Goal: Task Accomplishment & Management: Use online tool/utility

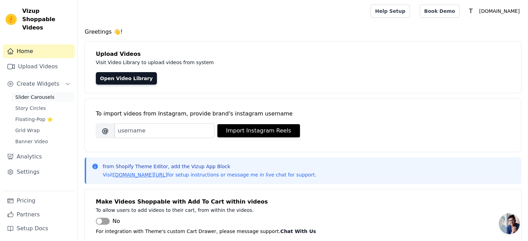
click at [32, 94] on span "Slider Carousels" at bounding box center [34, 97] width 39 height 7
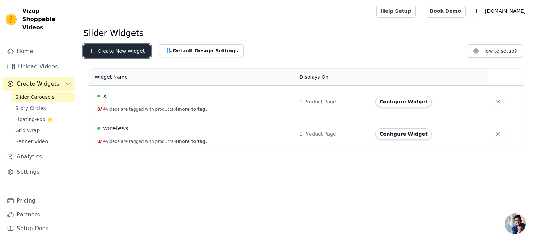
click at [118, 48] on button "Create New Widget" at bounding box center [116, 50] width 67 height 13
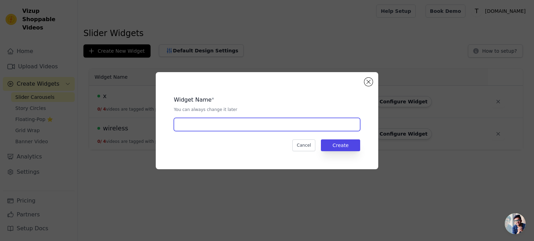
click at [217, 125] on input "text" at bounding box center [267, 124] width 186 height 13
type input "home"
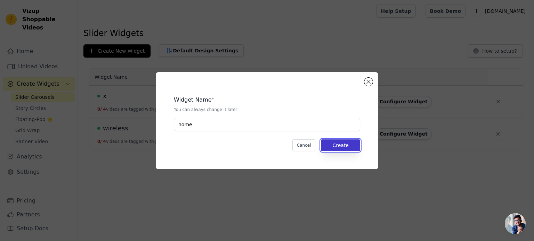
click at [342, 144] on button "Create" at bounding box center [340, 146] width 39 height 12
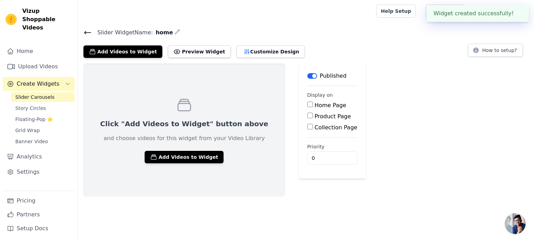
click at [307, 105] on input "Home Page" at bounding box center [310, 105] width 6 height 6
checkbox input "true"
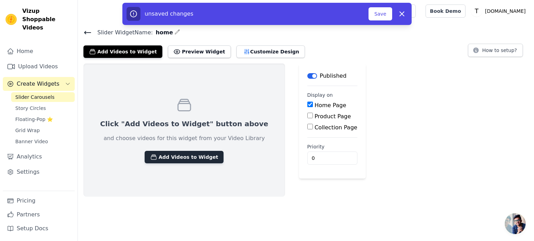
click at [177, 155] on button "Add Videos to Widget" at bounding box center [183, 157] width 79 height 13
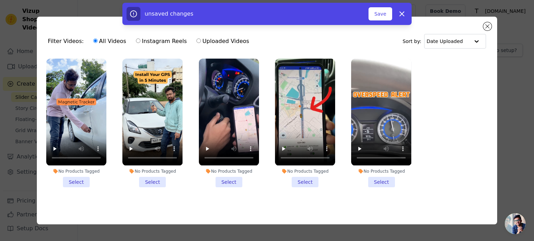
click at [81, 177] on li "No Products Tagged Select" at bounding box center [76, 123] width 60 height 129
click at [0, 0] on input "No Products Tagged Select" at bounding box center [0, 0] width 0 height 0
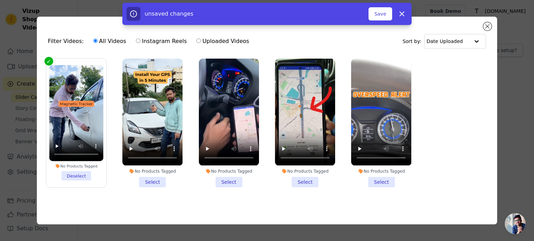
click at [149, 182] on li "No Products Tagged Select" at bounding box center [152, 123] width 60 height 129
click at [0, 0] on input "No Products Tagged Select" at bounding box center [0, 0] width 0 height 0
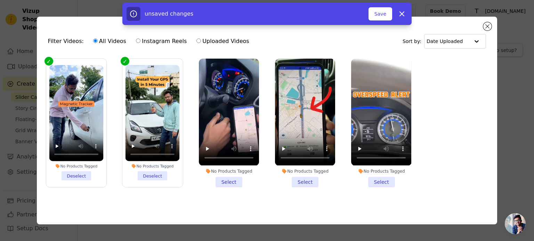
click at [222, 180] on li "No Products Tagged Select" at bounding box center [229, 123] width 60 height 129
click at [0, 0] on input "No Products Tagged Select" at bounding box center [0, 0] width 0 height 0
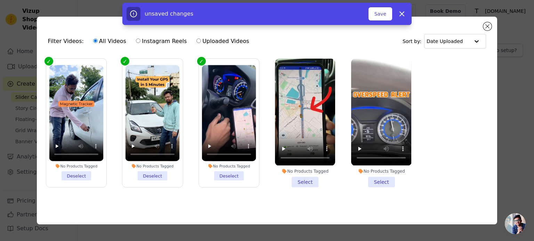
click at [307, 179] on li "No Products Tagged Select" at bounding box center [305, 123] width 60 height 129
click at [0, 0] on input "No Products Tagged Select" at bounding box center [0, 0] width 0 height 0
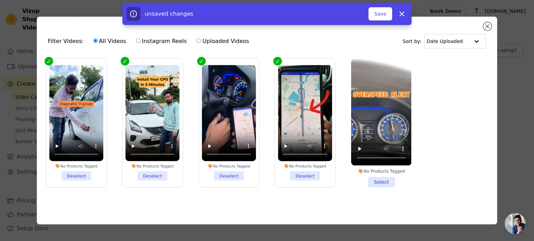
click at [379, 179] on li "No Products Tagged Select" at bounding box center [381, 123] width 60 height 129
click at [0, 0] on input "No Products Tagged Select" at bounding box center [0, 0] width 0 height 0
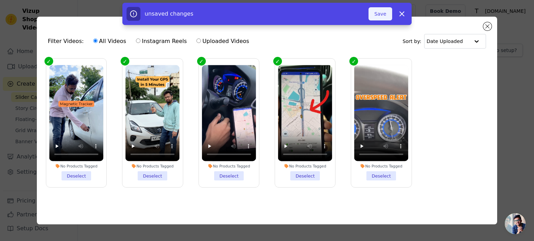
click at [380, 10] on button "Save" at bounding box center [380, 13] width 24 height 13
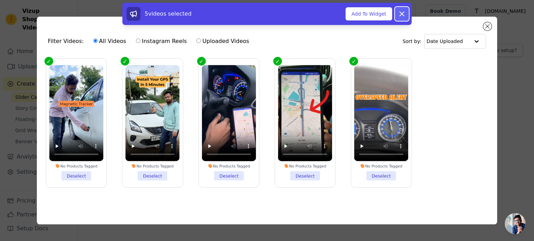
click at [401, 11] on icon at bounding box center [401, 14] width 8 height 8
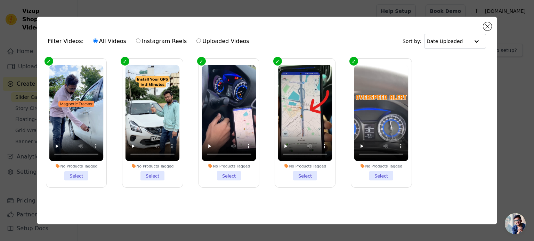
click at [73, 177] on li "No Products Tagged Select" at bounding box center [76, 123] width 54 height 116
click at [0, 0] on input "No Products Tagged Select" at bounding box center [0, 0] width 0 height 0
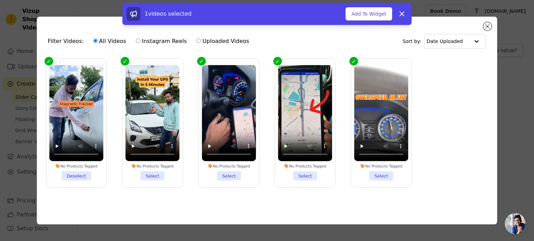
click at [151, 178] on li "No Products Tagged Select" at bounding box center [152, 123] width 54 height 116
click at [0, 0] on input "No Products Tagged Select" at bounding box center [0, 0] width 0 height 0
click at [228, 181] on li "No Products Tagged Select" at bounding box center [228, 123] width 54 height 116
click at [0, 0] on input "No Products Tagged Select" at bounding box center [0, 0] width 0 height 0
click at [305, 180] on li "No Products Tagged Select" at bounding box center [305, 123] width 54 height 116
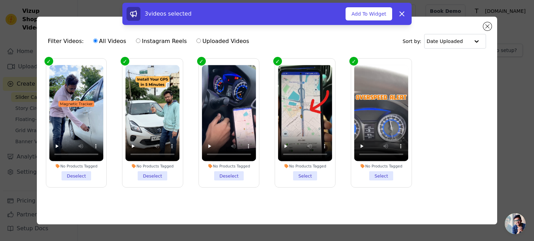
click at [0, 0] on input "No Products Tagged Select" at bounding box center [0, 0] width 0 height 0
click at [383, 179] on li "No Products Tagged Select" at bounding box center [381, 123] width 54 height 116
click at [0, 0] on input "No Products Tagged Select" at bounding box center [0, 0] width 0 height 0
click at [376, 5] on div "5 videos selected Add To Widget Dismiss" at bounding box center [266, 14] width 289 height 22
click at [375, 11] on button "Add To Widget" at bounding box center [368, 13] width 47 height 13
